Goal: Transaction & Acquisition: Purchase product/service

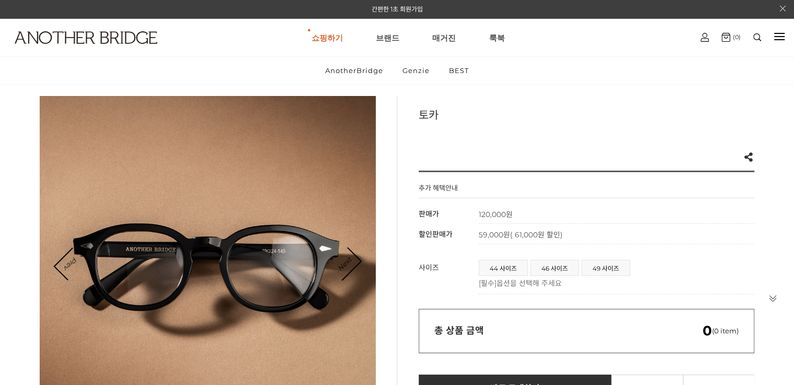
scroll to position [52, 0]
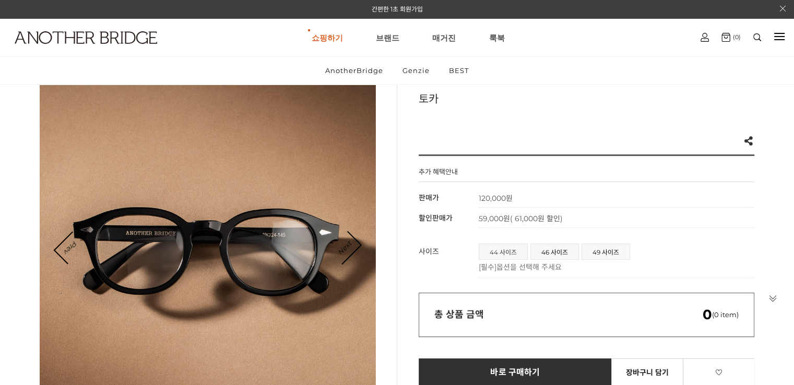
click at [496, 249] on span "44 사이즈" at bounding box center [503, 251] width 48 height 15
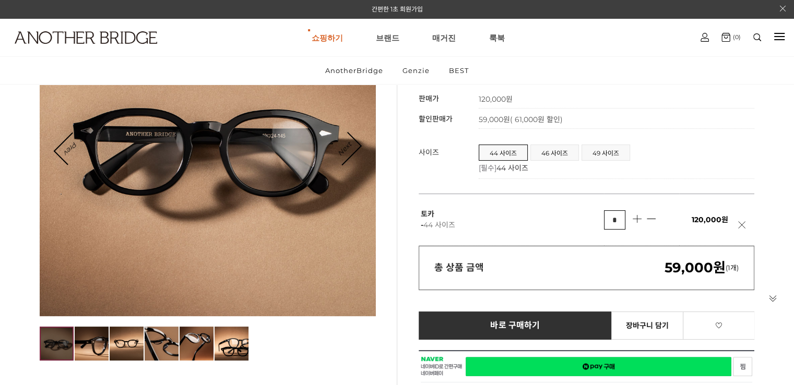
scroll to position [104, 0]
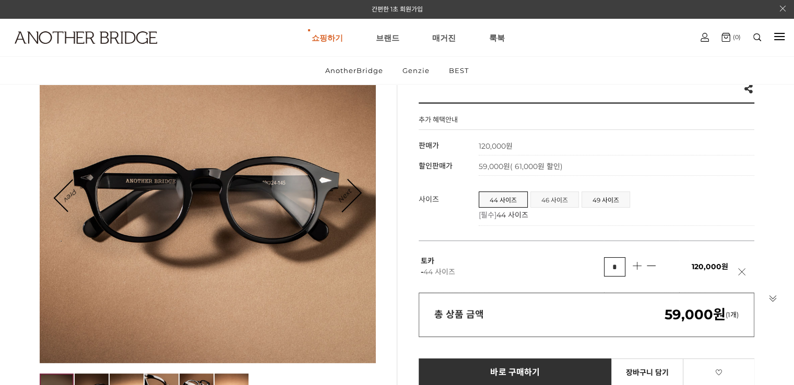
click at [559, 203] on span "46 사이즈" at bounding box center [555, 199] width 48 height 15
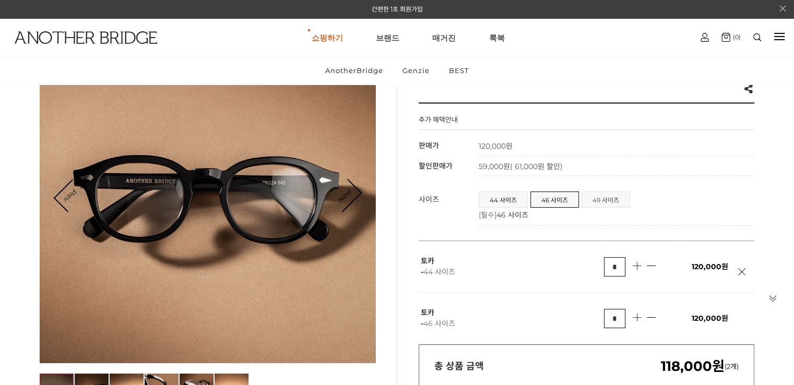
click at [603, 201] on span "49 사이즈" at bounding box center [606, 199] width 48 height 15
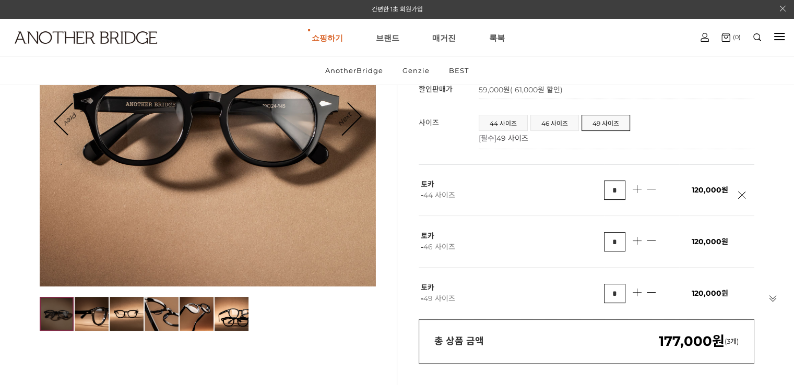
scroll to position [209, 0]
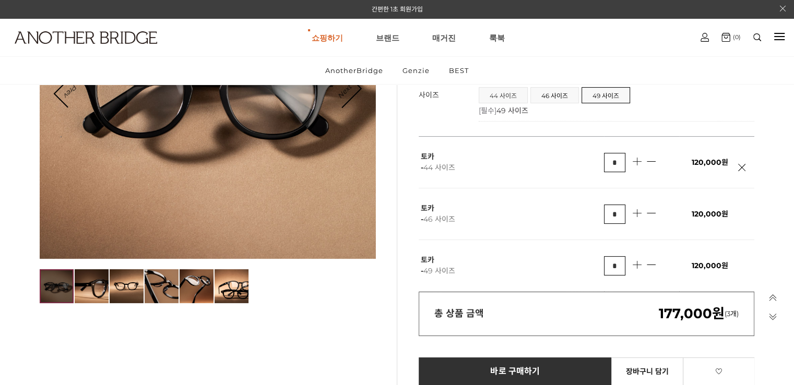
click at [505, 97] on span "44 사이즈" at bounding box center [503, 95] width 48 height 15
click at [740, 166] on link at bounding box center [745, 173] width 13 height 18
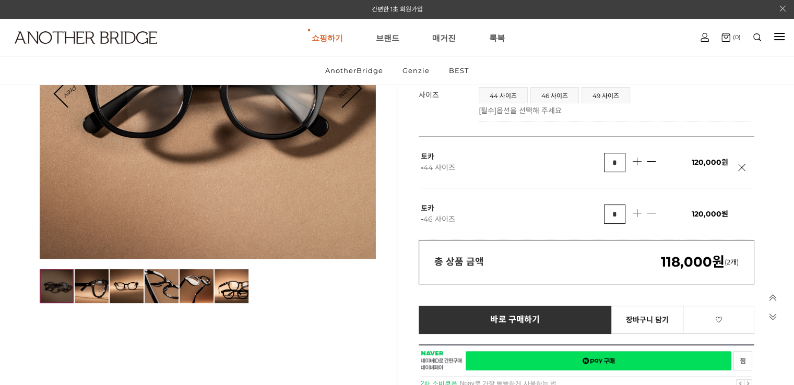
click at [740, 166] on link at bounding box center [745, 173] width 13 height 18
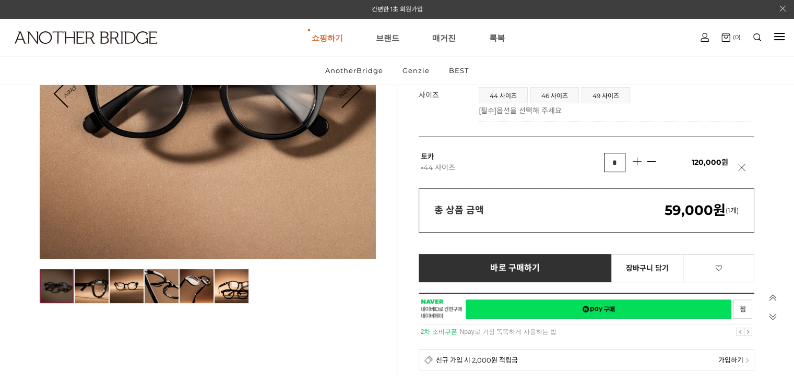
click at [740, 166] on link at bounding box center [745, 173] width 13 height 18
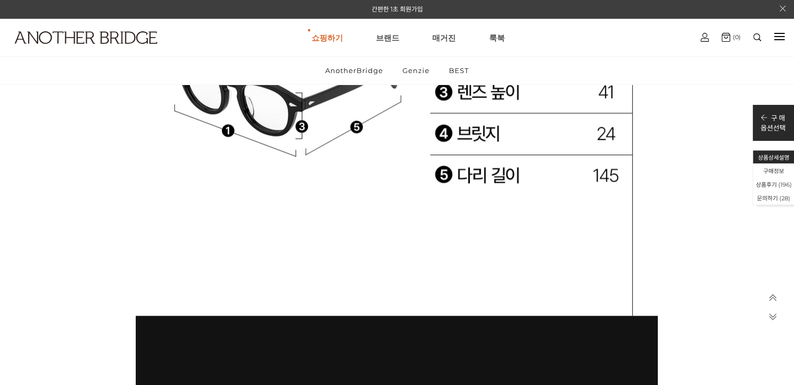
scroll to position [41424, 0]
